Goal: Task Accomplishment & Management: Manage account settings

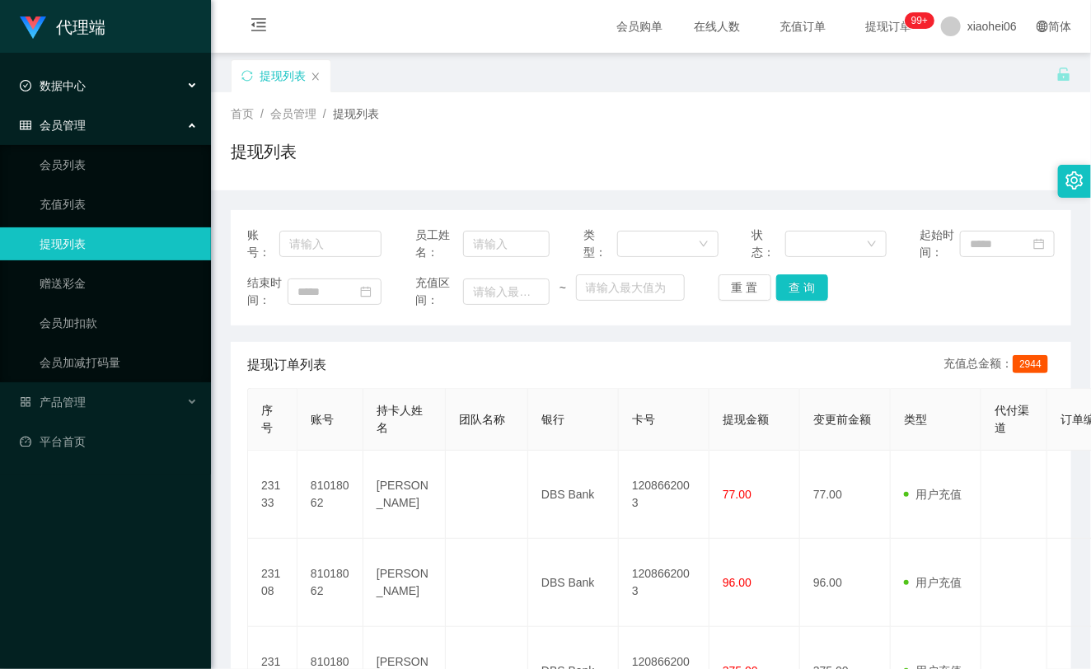
click at [77, 75] on div "数据中心" at bounding box center [105, 85] width 211 height 33
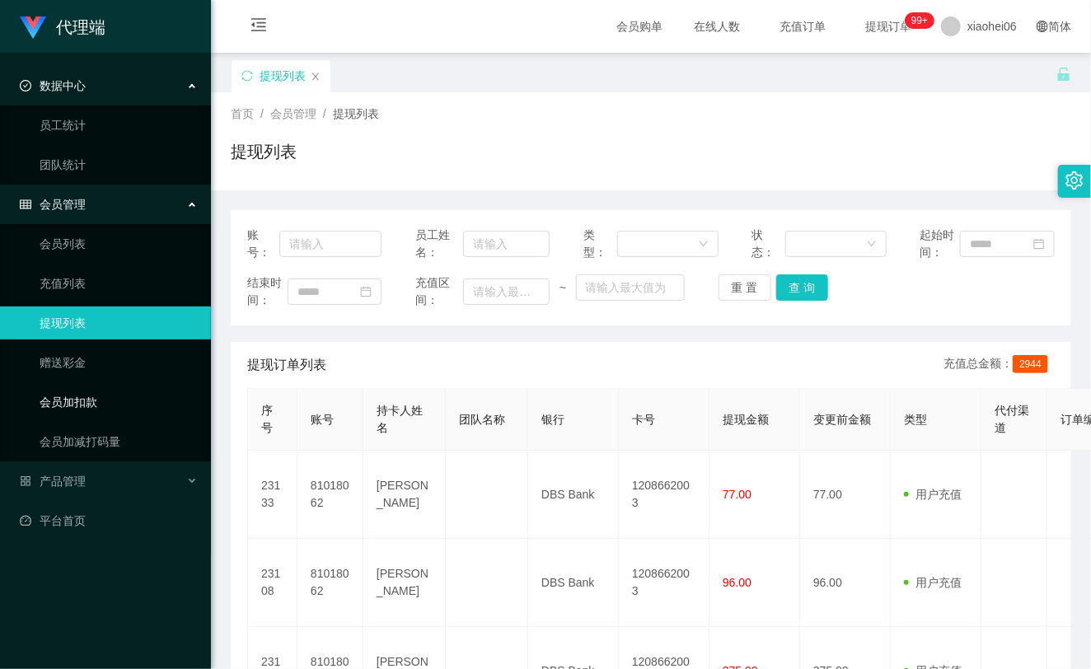
click at [62, 404] on link "会员加扣款" at bounding box center [119, 402] width 158 height 33
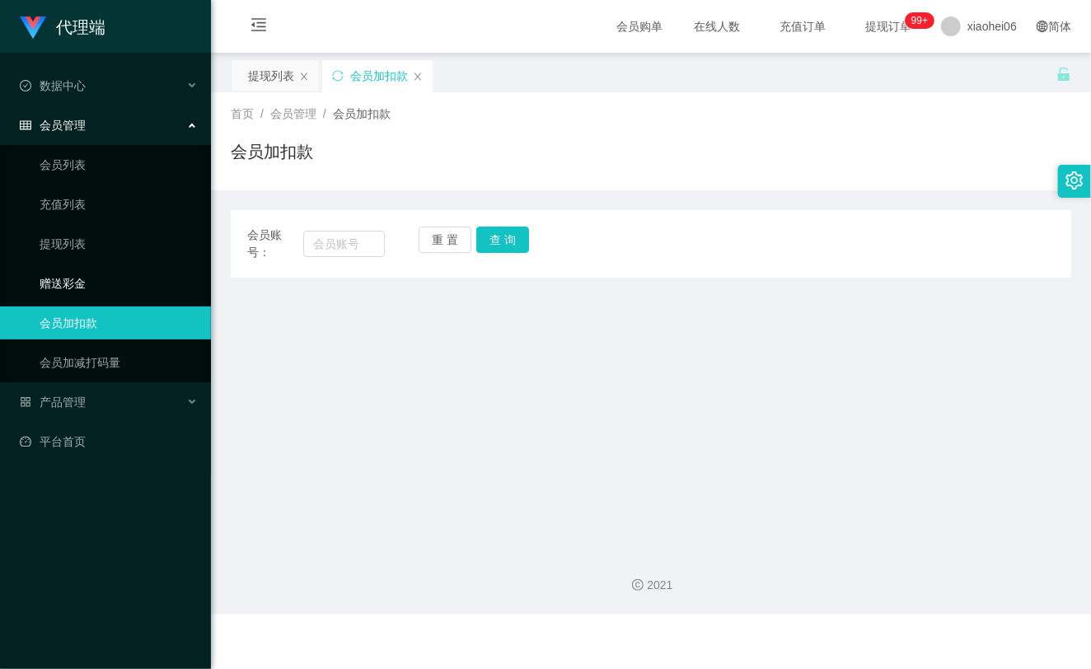
click at [84, 286] on link "赠送彩金" at bounding box center [119, 283] width 158 height 33
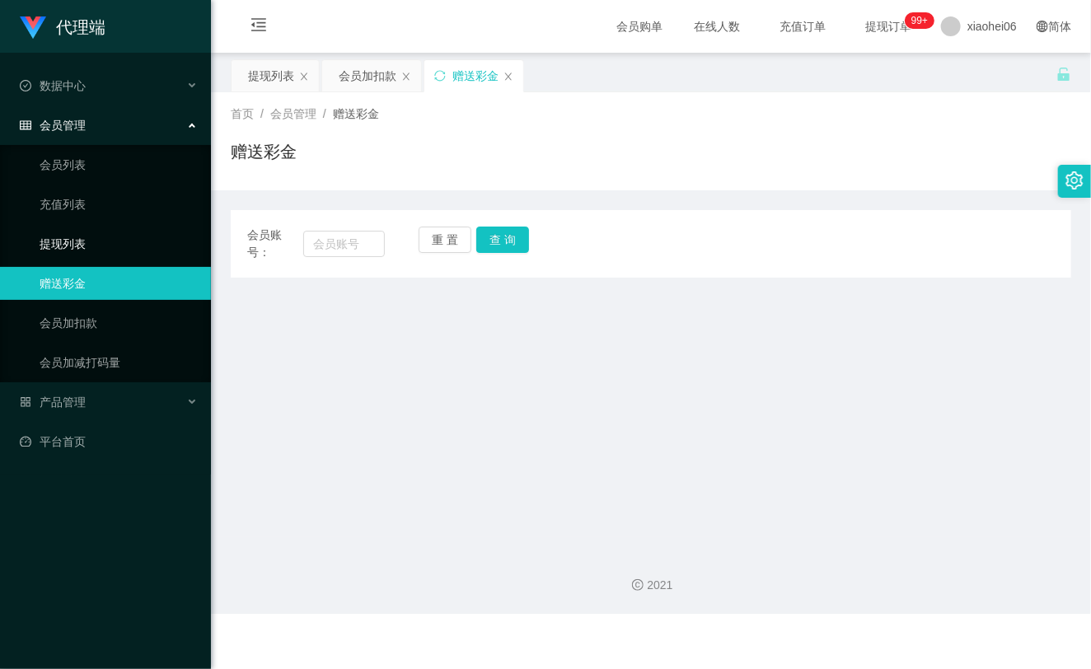
click at [84, 248] on link "提现列表" at bounding box center [119, 243] width 158 height 33
